Goal: Task Accomplishment & Management: Complete application form

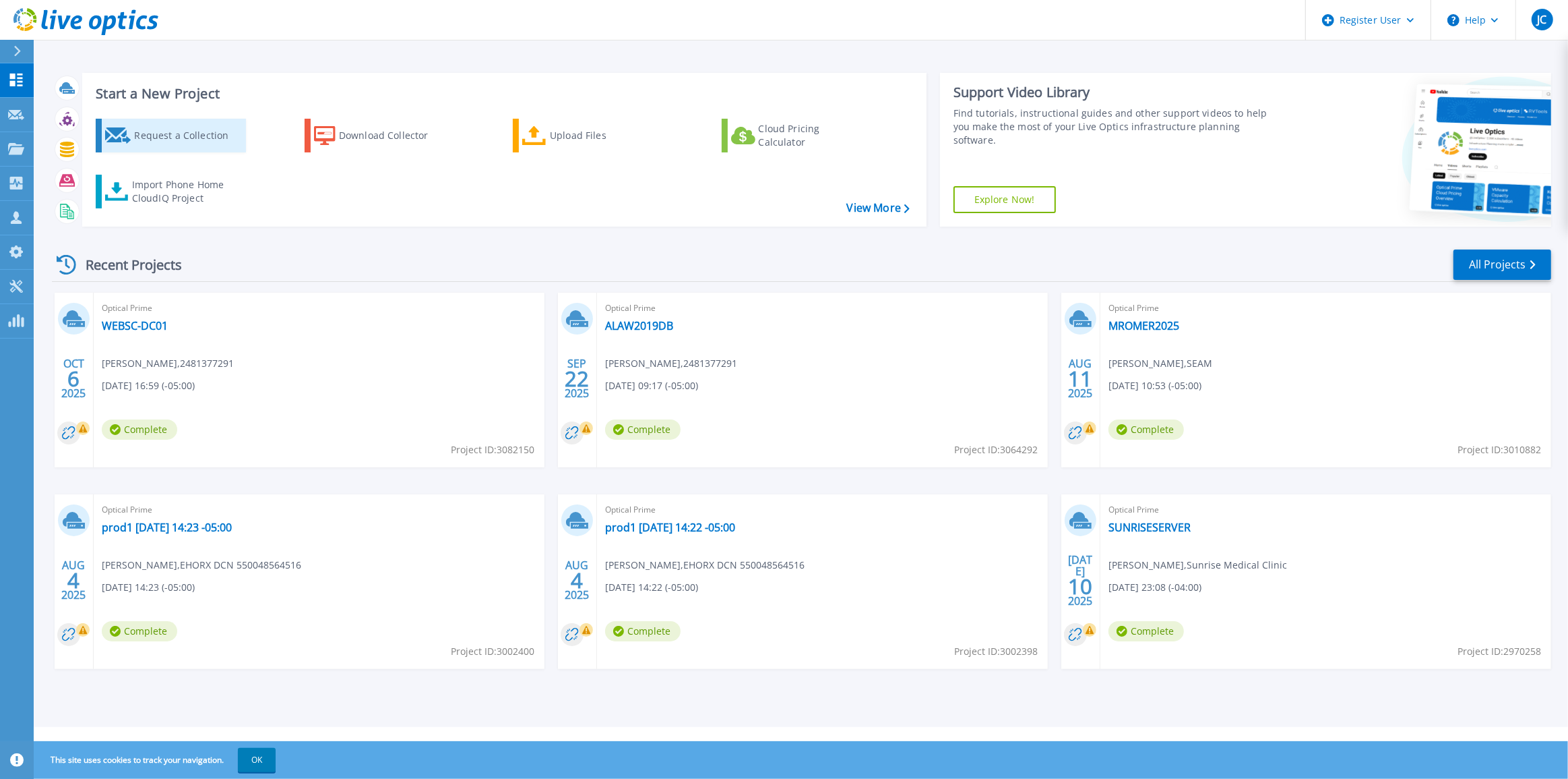
click at [155, 134] on div "Request a Collection" at bounding box center [188, 135] width 108 height 27
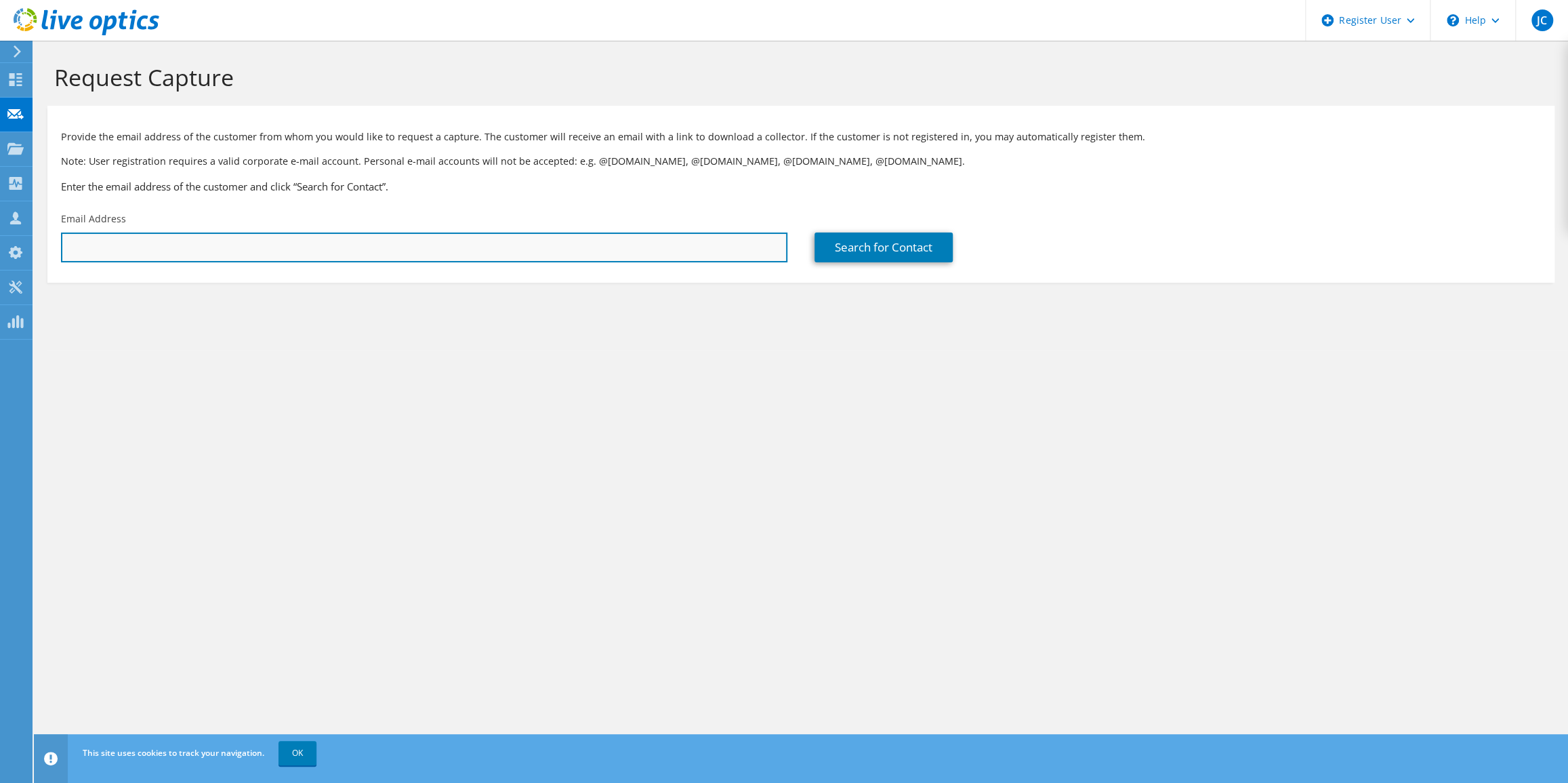
click at [201, 255] on input "text" at bounding box center [424, 247] width 726 height 30
click at [172, 248] on input "text" at bounding box center [424, 247] width 726 height 30
paste input "dgriffin@fwmsh.org"
type input "dgriffin@fwmsh.org"
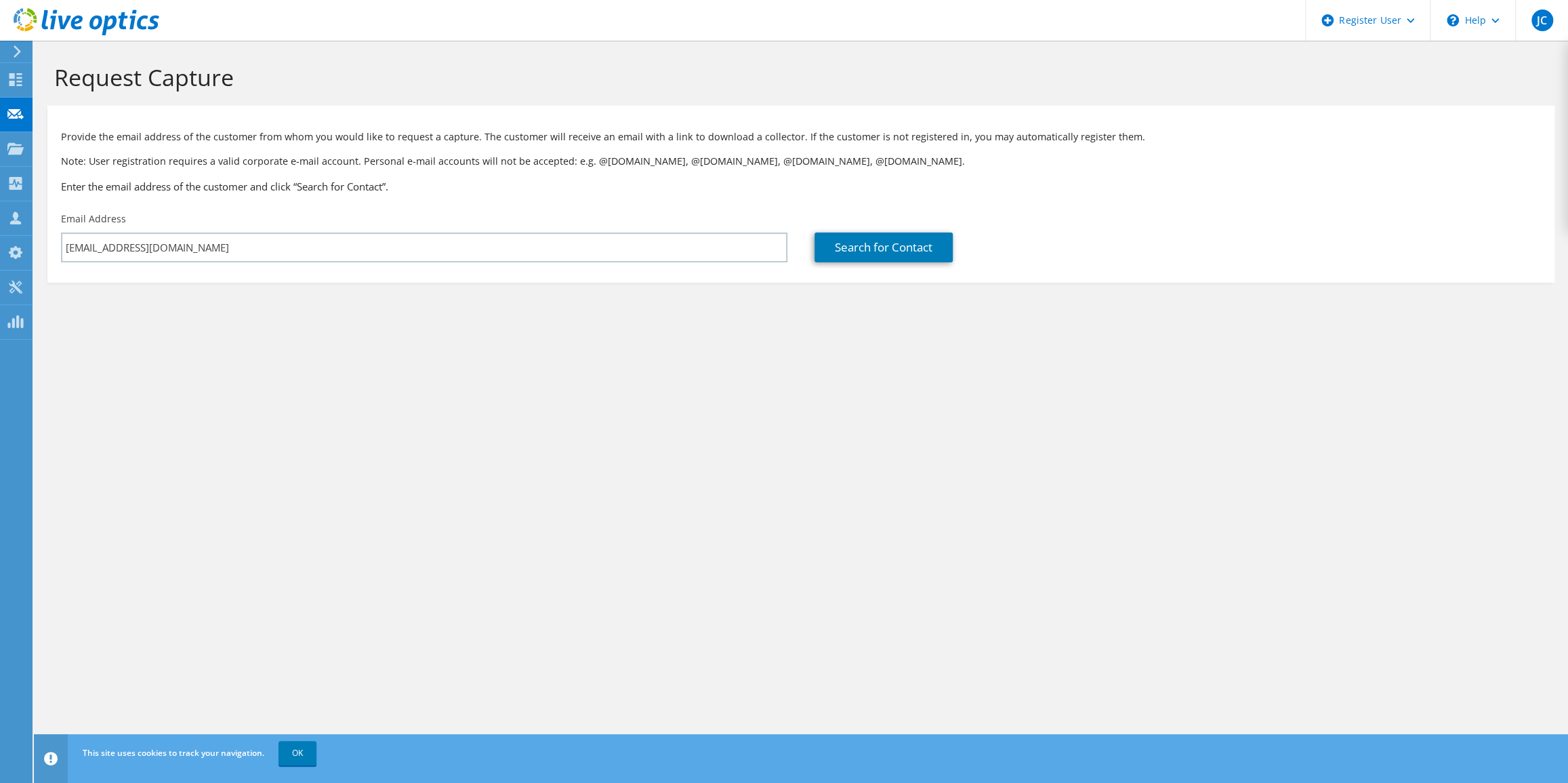
click at [226, 403] on div "Request Capture Provide the email address of the customer from whom you would l…" at bounding box center [800, 411] width 1534 height 741
click at [911, 226] on div "Search for Contact" at bounding box center [1177, 238] width 753 height 64
click at [908, 248] on link "Search for Contact" at bounding box center [883, 247] width 138 height 30
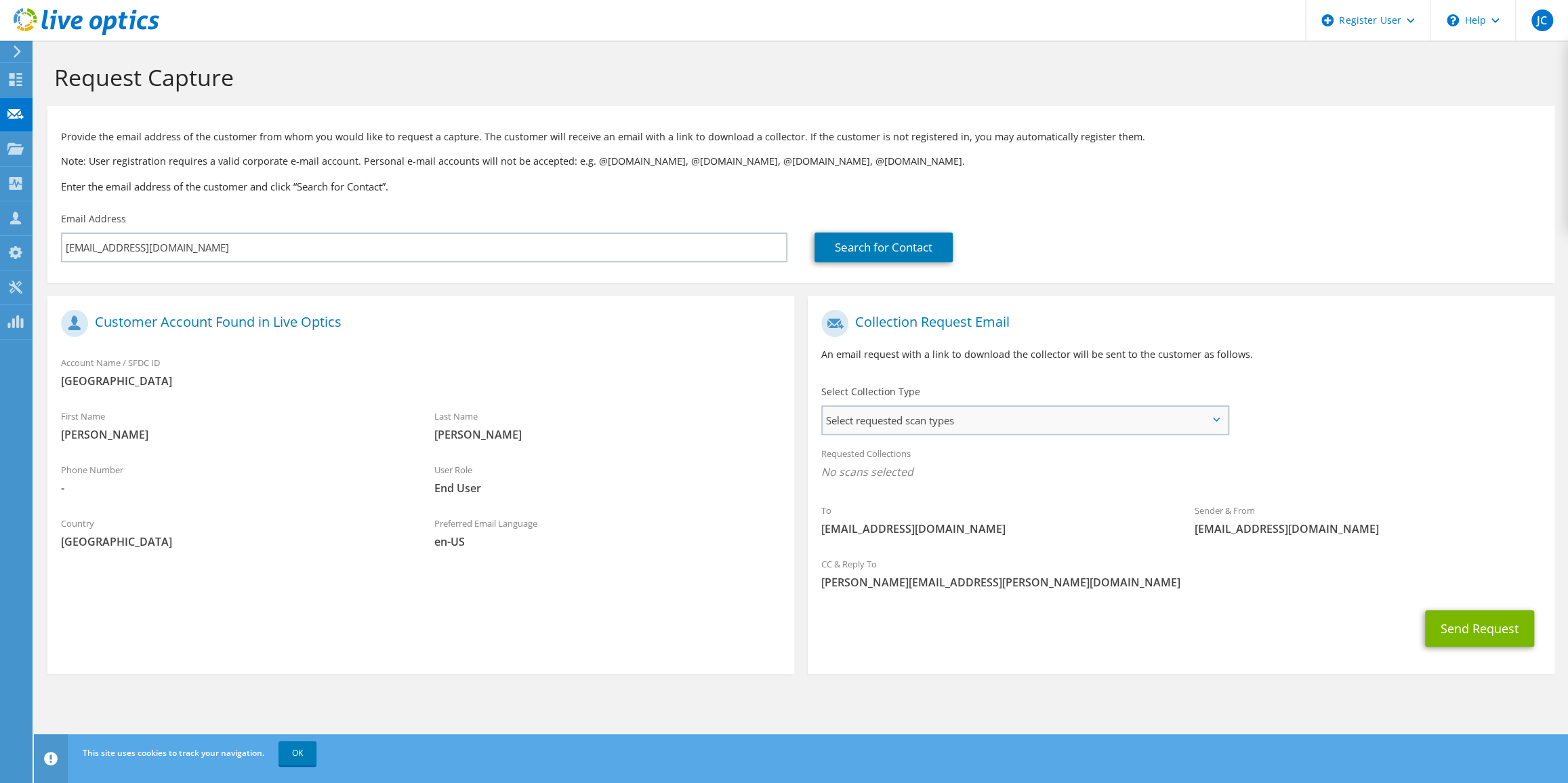
click at [1029, 419] on span "Select requested scan types" at bounding box center [1024, 420] width 405 height 27
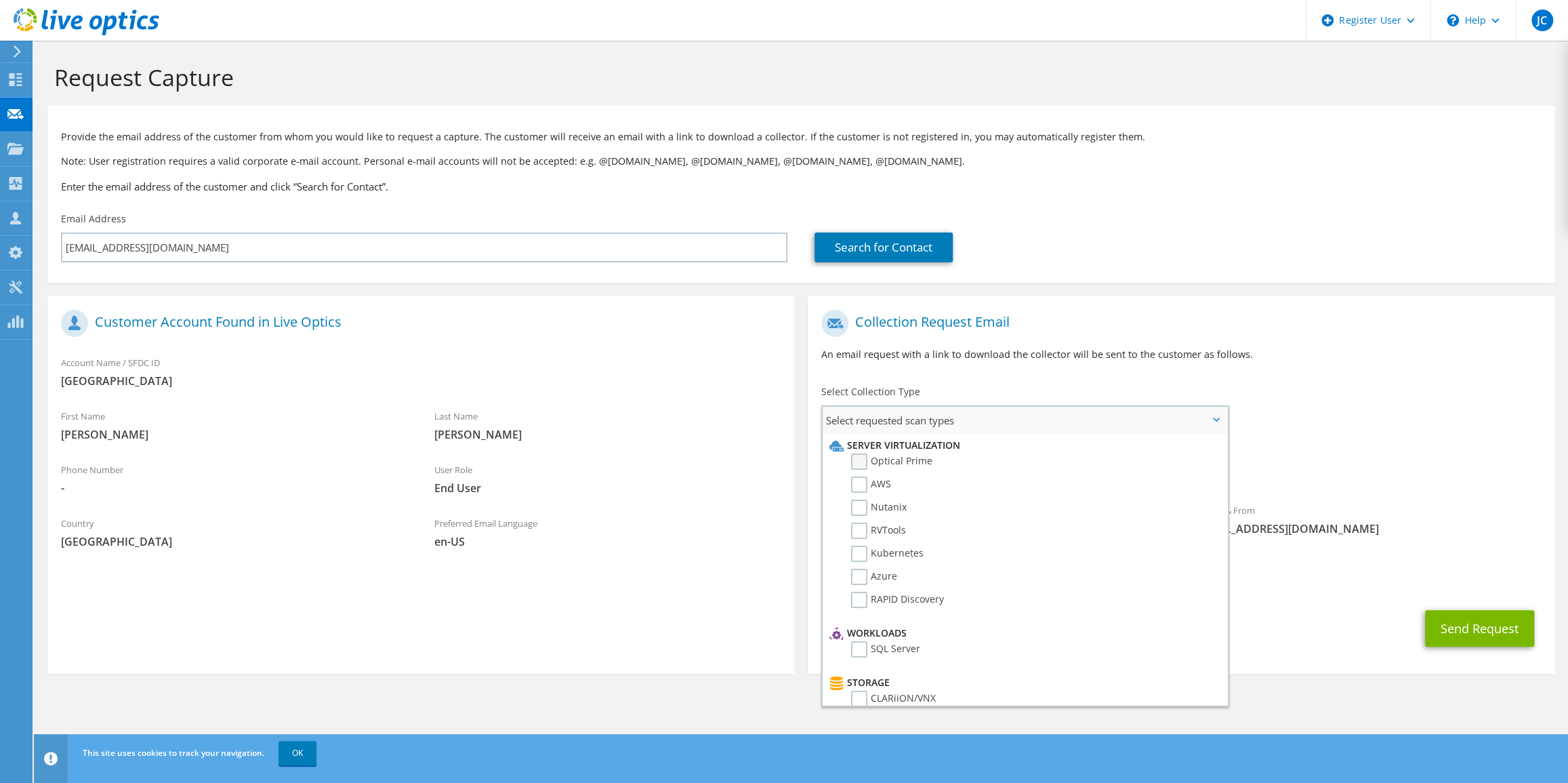
click at [859, 463] on label "Optical Prime" at bounding box center [891, 461] width 81 height 16
click at [0, 0] on input "Optical Prime" at bounding box center [0, 0] width 0 height 0
click at [1282, 637] on div "Send Request" at bounding box center [1181, 632] width 746 height 50
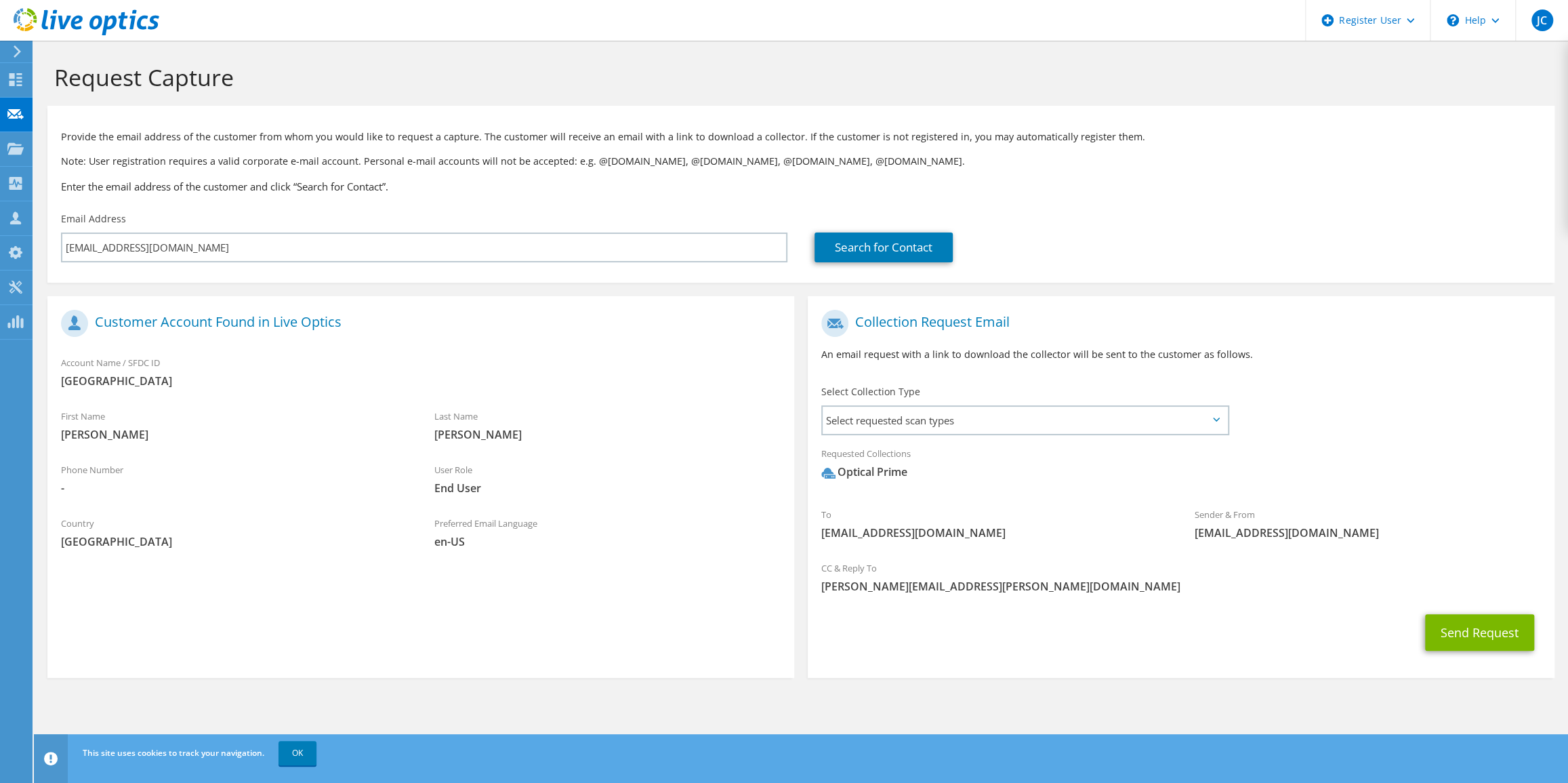
click at [1429, 612] on div "Send Request" at bounding box center [1181, 632] width 746 height 50
click at [1482, 657] on div "Send Request" at bounding box center [1181, 632] width 746 height 50
click at [1480, 644] on button "Send Request" at bounding box center [1479, 632] width 109 height 37
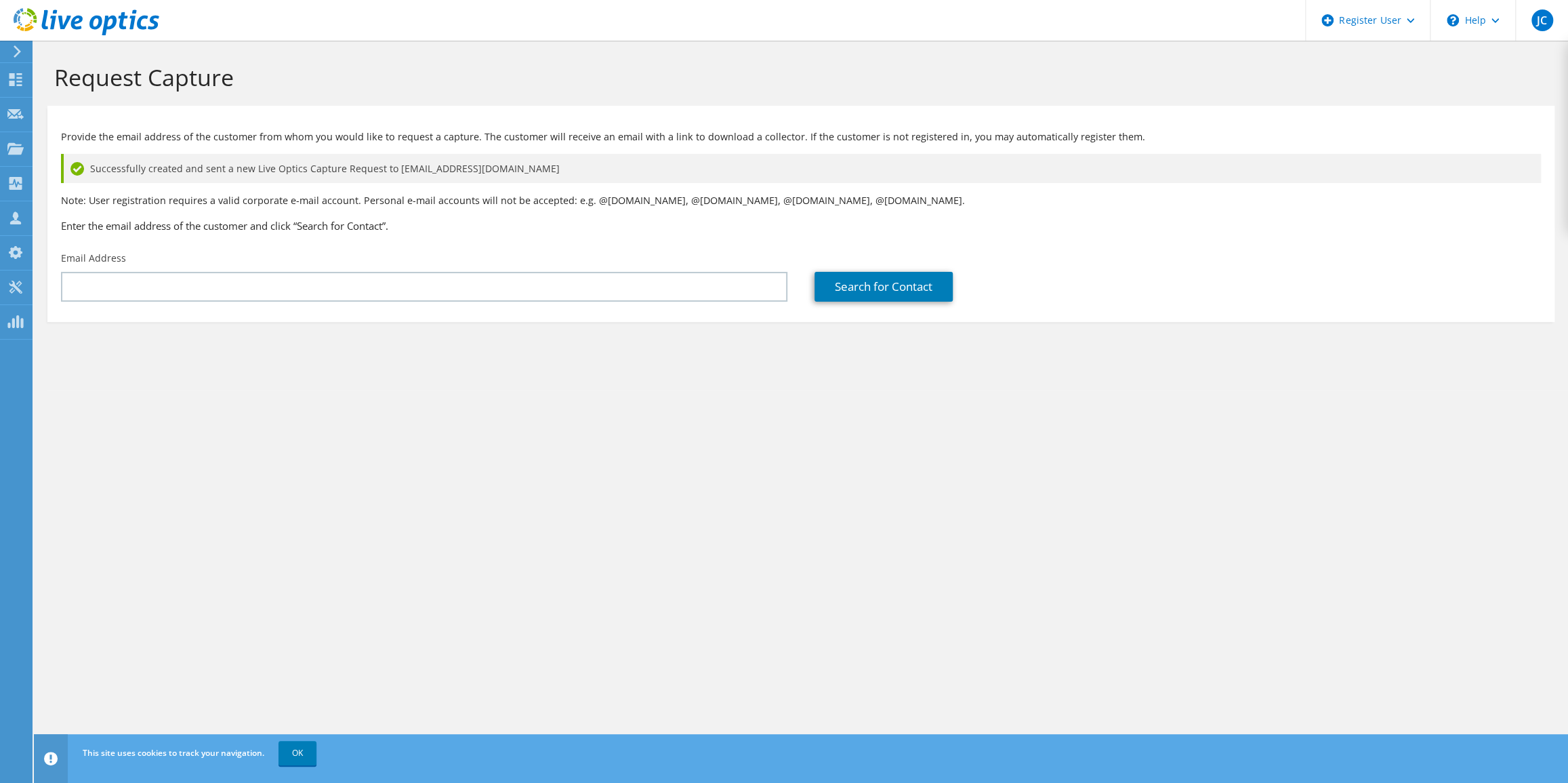
click at [221, 469] on div "Request Capture Provide the email address of the customer from whom you would l…" at bounding box center [800, 411] width 1534 height 741
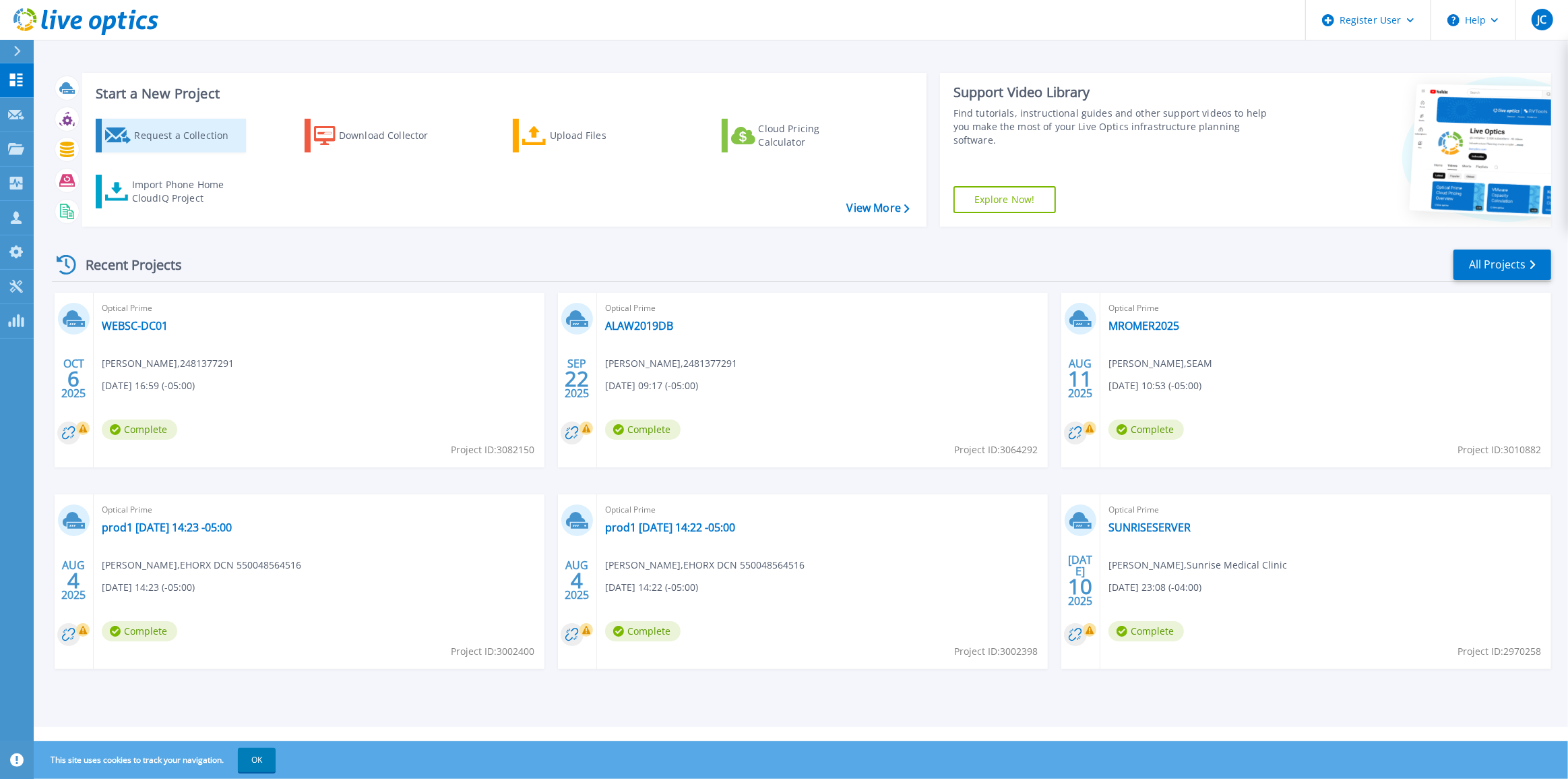
click at [175, 126] on div "Request a Collection" at bounding box center [188, 135] width 108 height 27
click at [128, 327] on link "WEBSC-DC01" at bounding box center [134, 326] width 66 height 13
click at [634, 324] on link "ALAW2019DB" at bounding box center [639, 326] width 68 height 13
